Goal: Find contact information: Find contact information

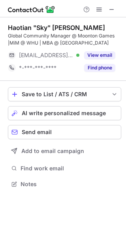
scroll to position [178, 126]
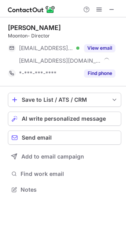
scroll to position [184, 126]
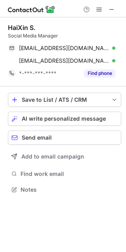
scroll to position [184, 126]
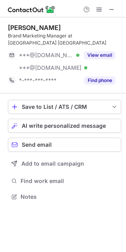
scroll to position [184, 126]
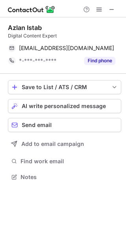
scroll to position [171, 126]
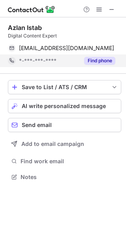
click at [91, 62] on button "Find phone" at bounding box center [99, 61] width 31 height 8
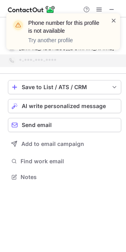
click at [115, 20] on span at bounding box center [113, 21] width 6 height 8
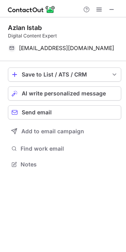
scroll to position [158, 126]
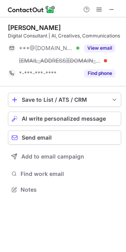
scroll to position [184, 126]
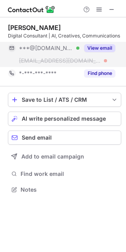
click at [103, 45] on button "View email" at bounding box center [99, 48] width 31 height 8
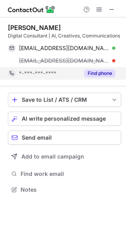
click at [99, 70] on button "Find phone" at bounding box center [99, 73] width 31 height 8
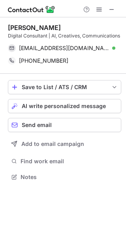
scroll to position [171, 126]
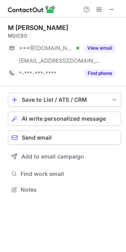
scroll to position [184, 126]
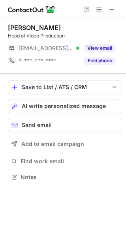
scroll to position [171, 126]
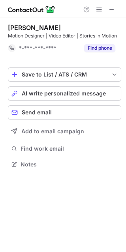
scroll to position [158, 126]
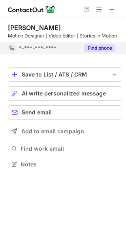
click at [103, 50] on button "Find phone" at bounding box center [99, 48] width 31 height 8
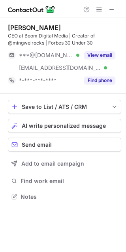
scroll to position [191, 126]
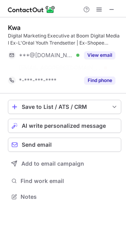
scroll to position [178, 126]
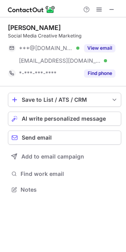
scroll to position [184, 126]
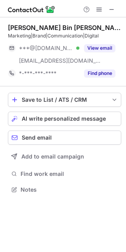
scroll to position [184, 126]
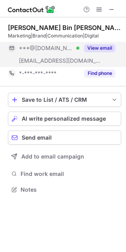
click at [103, 50] on button "View email" at bounding box center [99, 48] width 31 height 8
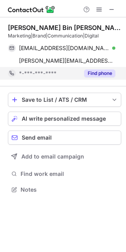
click at [96, 73] on button "Find phone" at bounding box center [99, 73] width 31 height 8
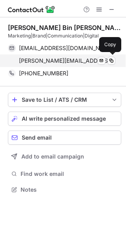
click at [44, 64] on div "ahmad.m@fgvholdings.com Send email Copy" at bounding box center [61, 60] width 107 height 13
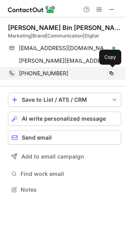
click at [41, 73] on span "+60193398298" at bounding box center [43, 73] width 49 height 7
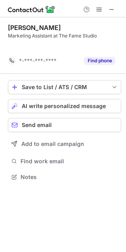
scroll to position [158, 126]
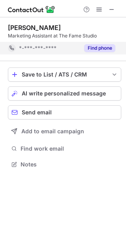
click at [99, 43] on div "Find phone" at bounding box center [97, 48] width 36 height 13
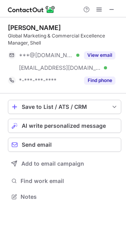
scroll to position [191, 126]
click at [112, 9] on span at bounding box center [111, 9] width 6 height 6
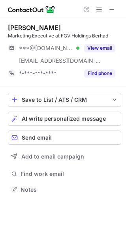
scroll to position [184, 126]
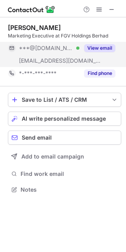
click at [97, 47] on button "View email" at bounding box center [99, 48] width 31 height 8
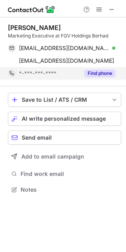
click at [95, 72] on button "Find phone" at bounding box center [99, 73] width 31 height 8
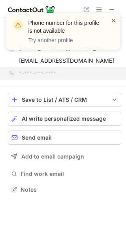
click at [111, 22] on span at bounding box center [113, 21] width 6 height 8
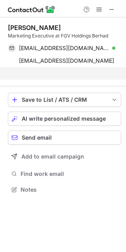
scroll to position [171, 126]
click at [37, 62] on div "Phone number for this profile is not available Try another profile Nabilah Sham…" at bounding box center [63, 126] width 126 height 252
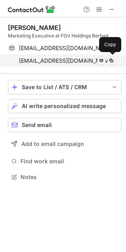
click at [51, 61] on span "nabilah.a@fgvholdings.com" at bounding box center [66, 60] width 95 height 7
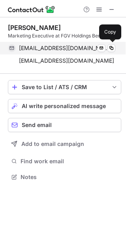
click at [66, 46] on span "nabilahshamsulanuar@gmail.com" at bounding box center [64, 48] width 90 height 7
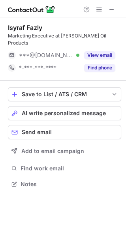
scroll to position [171, 126]
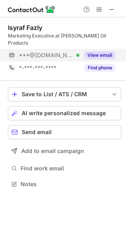
click at [98, 51] on button "View email" at bounding box center [99, 55] width 31 height 8
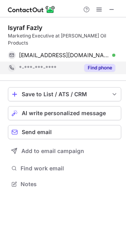
click at [95, 64] on button "Find phone" at bounding box center [99, 68] width 31 height 8
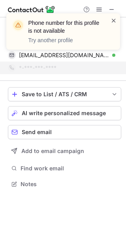
click at [114, 21] on span at bounding box center [113, 21] width 6 height 8
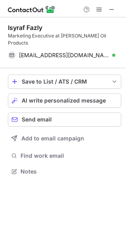
scroll to position [158, 126]
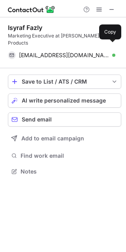
click at [37, 52] on span "isyraffazly@gmail.com" at bounding box center [64, 55] width 90 height 7
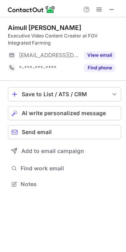
scroll to position [178, 126]
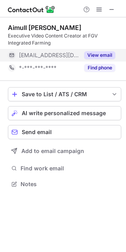
click at [99, 55] on button "View email" at bounding box center [99, 55] width 31 height 8
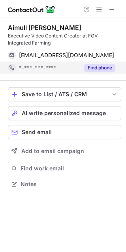
click at [96, 70] on button "Find phone" at bounding box center [99, 68] width 31 height 8
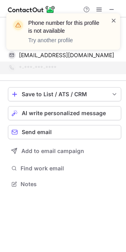
click at [113, 20] on span at bounding box center [113, 21] width 6 height 8
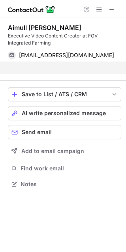
scroll to position [166, 126]
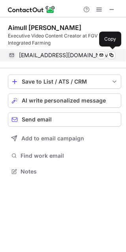
click at [41, 58] on span "aimull.f@fgvholdings.com" at bounding box center [66, 55] width 95 height 7
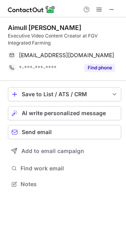
scroll to position [178, 126]
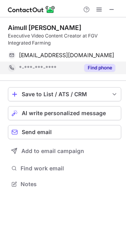
click at [107, 72] on div "Find phone" at bounding box center [97, 67] width 36 height 13
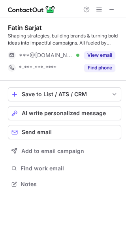
scroll to position [178, 126]
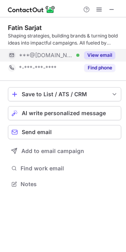
click at [99, 52] on button "View email" at bounding box center [99, 55] width 31 height 8
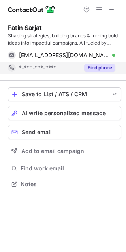
click at [95, 65] on button "Find phone" at bounding box center [99, 68] width 31 height 8
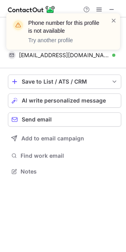
scroll to position [166, 126]
click at [114, 23] on span at bounding box center [113, 21] width 6 height 8
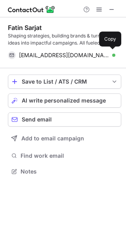
click at [36, 56] on span "[EMAIL_ADDRESS][DOMAIN_NAME]" at bounding box center [64, 55] width 90 height 7
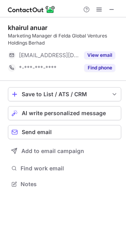
scroll to position [178, 126]
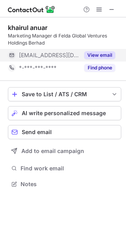
click at [95, 55] on button "View email" at bounding box center [99, 55] width 31 height 8
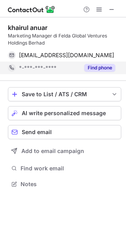
click at [97, 66] on button "Find phone" at bounding box center [99, 68] width 31 height 8
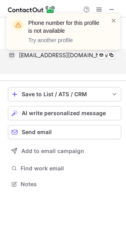
scroll to position [166, 126]
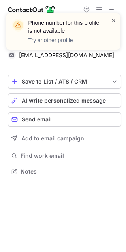
click at [112, 21] on span at bounding box center [113, 21] width 6 height 8
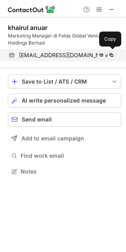
click at [47, 52] on span "khairul.a@fgvholdings.com" at bounding box center [66, 55] width 95 height 7
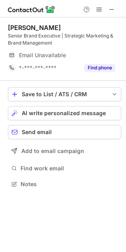
scroll to position [178, 126]
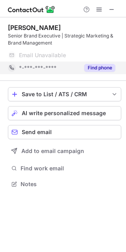
click at [91, 65] on button "Find phone" at bounding box center [99, 68] width 31 height 8
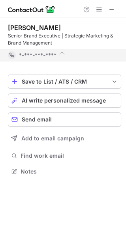
scroll to position [166, 126]
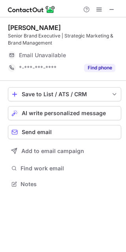
scroll to position [178, 126]
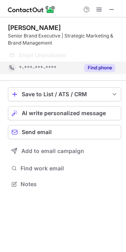
click at [104, 71] on button "Find phone" at bounding box center [99, 68] width 31 height 8
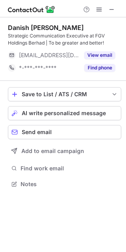
scroll to position [178, 126]
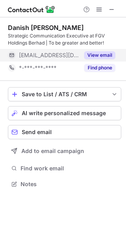
click at [105, 52] on button "View email" at bounding box center [99, 55] width 31 height 8
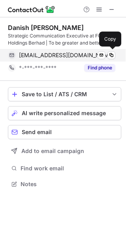
click at [45, 56] on span "danish.n@fgvholdings.com" at bounding box center [66, 55] width 95 height 7
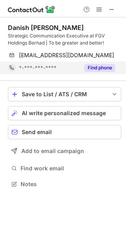
click at [96, 71] on button "Find phone" at bounding box center [99, 68] width 31 height 8
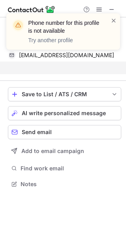
scroll to position [166, 126]
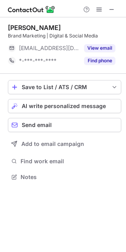
scroll to position [171, 126]
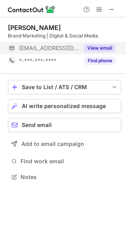
click at [104, 47] on button "View email" at bounding box center [99, 48] width 31 height 8
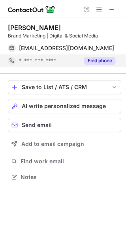
click at [101, 63] on button "Find phone" at bounding box center [99, 61] width 31 height 8
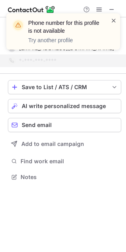
click at [112, 20] on span at bounding box center [113, 21] width 6 height 8
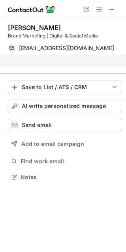
scroll to position [158, 126]
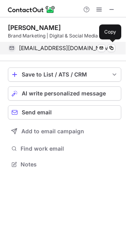
click at [41, 48] on span "[EMAIL_ADDRESS][DOMAIN_NAME]" at bounding box center [66, 48] width 95 height 7
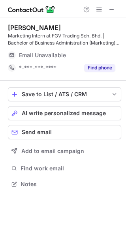
scroll to position [178, 126]
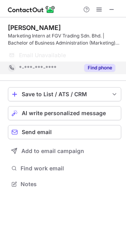
click at [108, 71] on button "Find phone" at bounding box center [99, 68] width 31 height 8
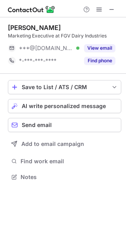
scroll to position [171, 126]
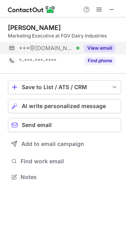
click at [99, 51] on button "View email" at bounding box center [99, 48] width 31 height 8
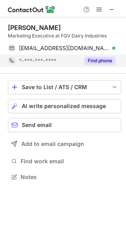
click at [96, 60] on button "Find phone" at bounding box center [99, 61] width 31 height 8
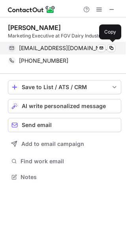
click at [50, 48] on span "[EMAIL_ADDRESS][DOMAIN_NAME]" at bounding box center [64, 48] width 90 height 7
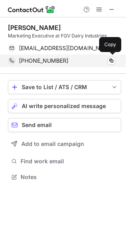
click at [43, 63] on span "[PHONE_NUMBER]" at bounding box center [43, 60] width 49 height 7
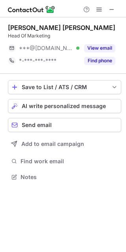
scroll to position [171, 126]
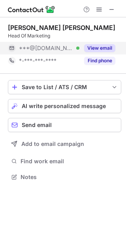
click at [101, 49] on button "View email" at bounding box center [99, 48] width 31 height 8
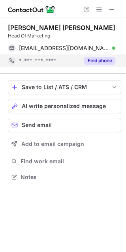
click at [96, 61] on button "Find phone" at bounding box center [99, 61] width 31 height 8
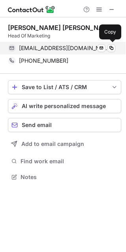
click at [32, 48] on span "[EMAIL_ADDRESS][DOMAIN_NAME]" at bounding box center [64, 48] width 90 height 7
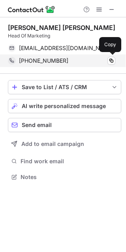
click at [41, 62] on span "[PHONE_NUMBER]" at bounding box center [43, 60] width 49 height 7
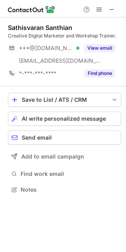
scroll to position [184, 126]
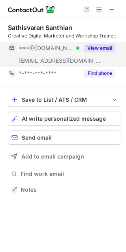
click at [93, 47] on button "View email" at bounding box center [99, 48] width 31 height 8
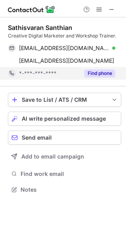
click at [93, 73] on button "Find phone" at bounding box center [99, 73] width 31 height 8
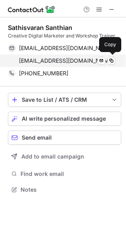
click at [57, 63] on span "sathisvaran.s@fgvholdings.com" at bounding box center [66, 60] width 95 height 7
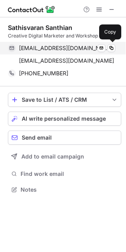
click at [68, 50] on span "therealsethmag@gmail.com" at bounding box center [64, 48] width 90 height 7
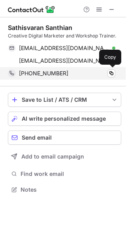
drag, startPoint x: 27, startPoint y: 71, endPoint x: 17, endPoint y: 71, distance: 10.2
click at [27, 71] on span "+60106686960" at bounding box center [43, 73] width 49 height 7
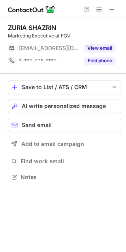
scroll to position [171, 126]
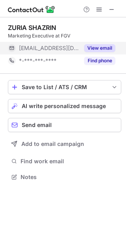
click at [102, 50] on button "View email" at bounding box center [99, 48] width 31 height 8
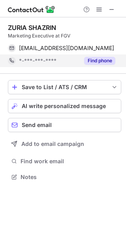
click at [97, 62] on button "Find phone" at bounding box center [99, 61] width 31 height 8
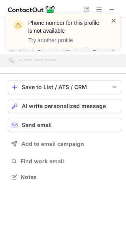
click at [114, 20] on span at bounding box center [113, 21] width 6 height 8
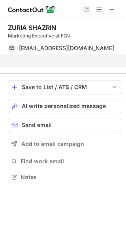
scroll to position [158, 126]
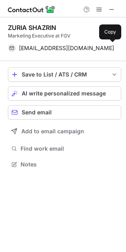
click at [34, 46] on span "[EMAIL_ADDRESS][DOMAIN_NAME]" at bounding box center [66, 48] width 95 height 7
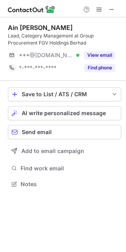
scroll to position [178, 126]
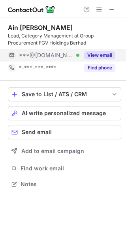
click at [101, 54] on button "View email" at bounding box center [99, 55] width 31 height 8
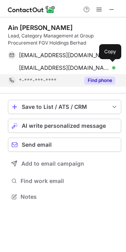
scroll to position [191, 126]
click at [97, 69] on div "[EMAIL_ADDRESS][DOMAIN_NAME] Verified" at bounding box center [67, 67] width 96 height 7
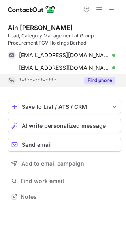
click at [95, 80] on button "Find phone" at bounding box center [99, 80] width 31 height 8
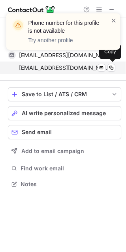
scroll to position [178, 126]
click at [63, 68] on span "[EMAIL_ADDRESS][DOMAIN_NAME]" at bounding box center [64, 67] width 90 height 7
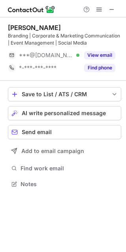
scroll to position [178, 126]
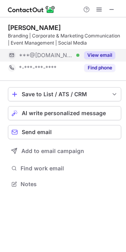
click at [95, 54] on button "View email" at bounding box center [99, 55] width 31 height 8
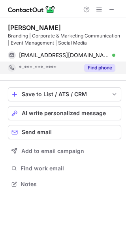
click at [89, 69] on button "Find phone" at bounding box center [99, 68] width 31 height 8
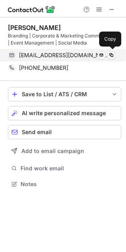
click at [35, 57] on span "[EMAIL_ADDRESS][DOMAIN_NAME]" at bounding box center [64, 55] width 90 height 7
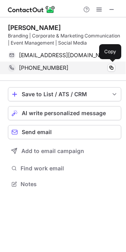
click at [42, 64] on span "[PHONE_NUMBER]" at bounding box center [43, 67] width 49 height 7
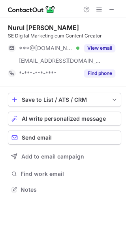
scroll to position [184, 126]
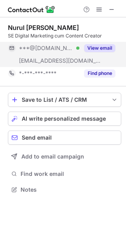
click at [97, 47] on button "View email" at bounding box center [99, 48] width 31 height 8
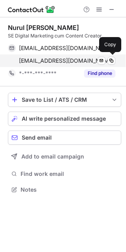
click at [43, 59] on span "nurul.b@fgvholdings.com" at bounding box center [66, 60] width 95 height 7
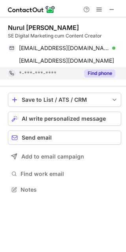
click at [101, 73] on button "Find phone" at bounding box center [99, 73] width 31 height 8
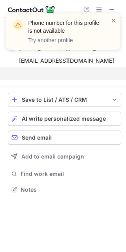
scroll to position [171, 126]
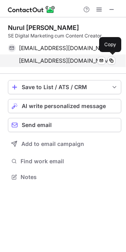
click at [40, 62] on span "nurul.b@fgvholdings.com" at bounding box center [66, 60] width 95 height 7
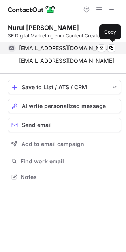
click at [70, 49] on span "nazwaofficial@gmail.com" at bounding box center [64, 48] width 90 height 7
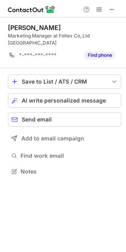
scroll to position [158, 126]
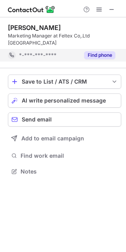
click at [98, 51] on button "Find phone" at bounding box center [99, 55] width 31 height 8
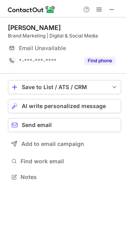
scroll to position [171, 126]
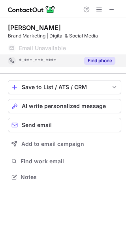
click at [101, 64] on button "Find phone" at bounding box center [99, 61] width 31 height 8
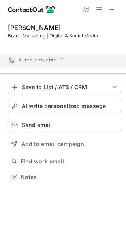
scroll to position [158, 126]
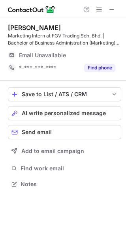
scroll to position [178, 126]
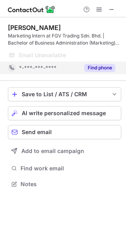
click at [98, 71] on button "Find phone" at bounding box center [99, 68] width 31 height 8
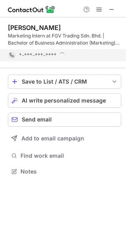
scroll to position [166, 126]
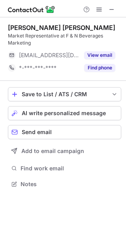
scroll to position [178, 126]
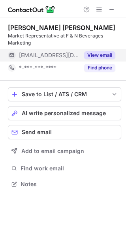
click at [93, 54] on button "View email" at bounding box center [99, 55] width 31 height 8
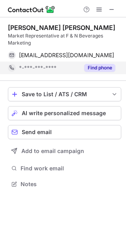
click at [89, 67] on button "Find phone" at bounding box center [99, 68] width 31 height 8
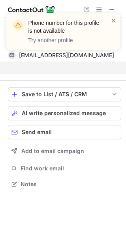
scroll to position [166, 126]
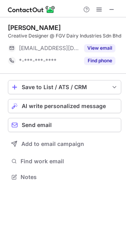
scroll to position [178, 126]
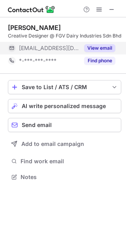
click at [90, 52] on button "View email" at bounding box center [99, 48] width 31 height 8
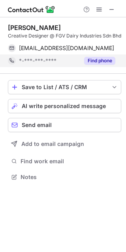
click at [91, 65] on button "Find phone" at bounding box center [99, 61] width 31 height 8
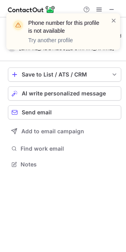
scroll to position [166, 126]
click at [115, 20] on span at bounding box center [113, 21] width 6 height 8
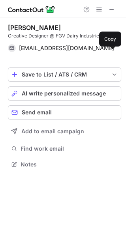
click at [49, 52] on span "[EMAIL_ADDRESS][DOMAIN_NAME]" at bounding box center [66, 48] width 95 height 7
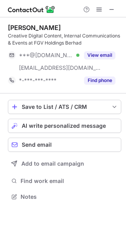
scroll to position [191, 126]
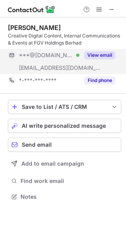
click at [106, 56] on button "View email" at bounding box center [99, 55] width 31 height 8
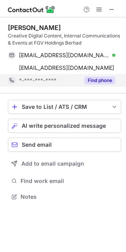
click at [97, 79] on button "Find phone" at bounding box center [99, 80] width 31 height 8
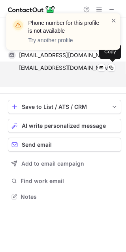
scroll to position [178, 126]
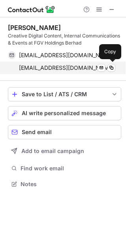
click at [38, 67] on span "ili.a@fgvholdings.com" at bounding box center [66, 67] width 95 height 7
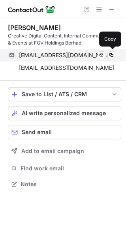
click at [56, 55] on span "iliamirrudin@gmail.com" at bounding box center [64, 55] width 90 height 7
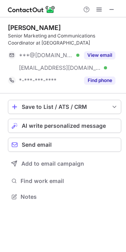
scroll to position [191, 126]
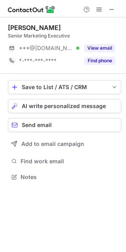
scroll to position [171, 126]
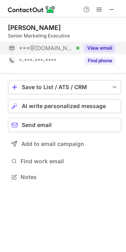
click at [91, 46] on button "View email" at bounding box center [99, 48] width 31 height 8
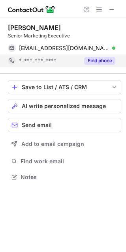
click at [89, 61] on button "Find phone" at bounding box center [99, 61] width 31 height 8
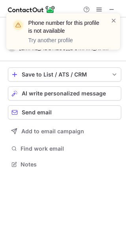
scroll to position [158, 126]
